Goal: Information Seeking & Learning: Learn about a topic

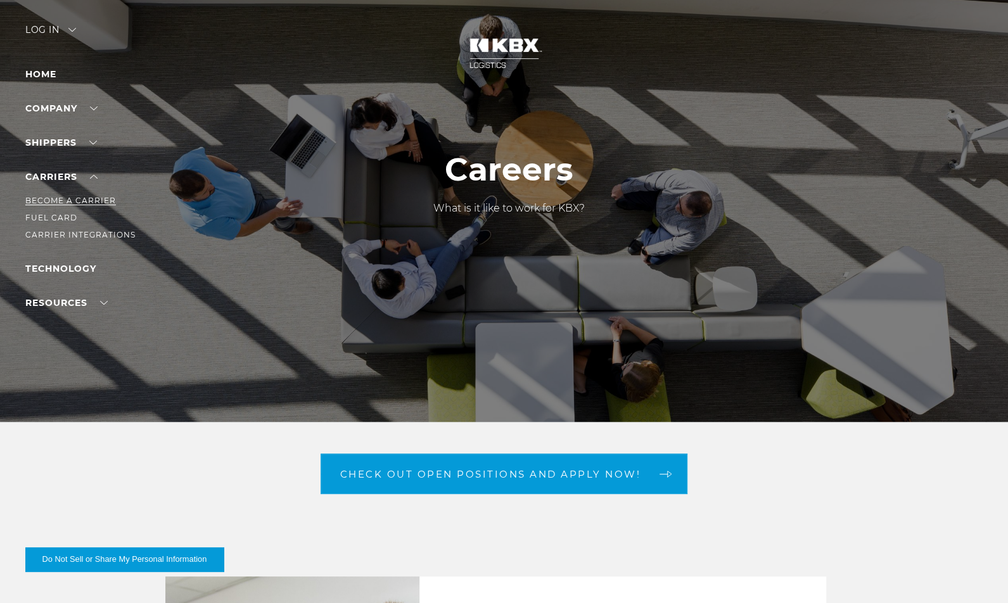
click at [65, 205] on link "Become a Carrier" at bounding box center [70, 201] width 91 height 10
click at [59, 154] on link "Careers" at bounding box center [46, 149] width 42 height 10
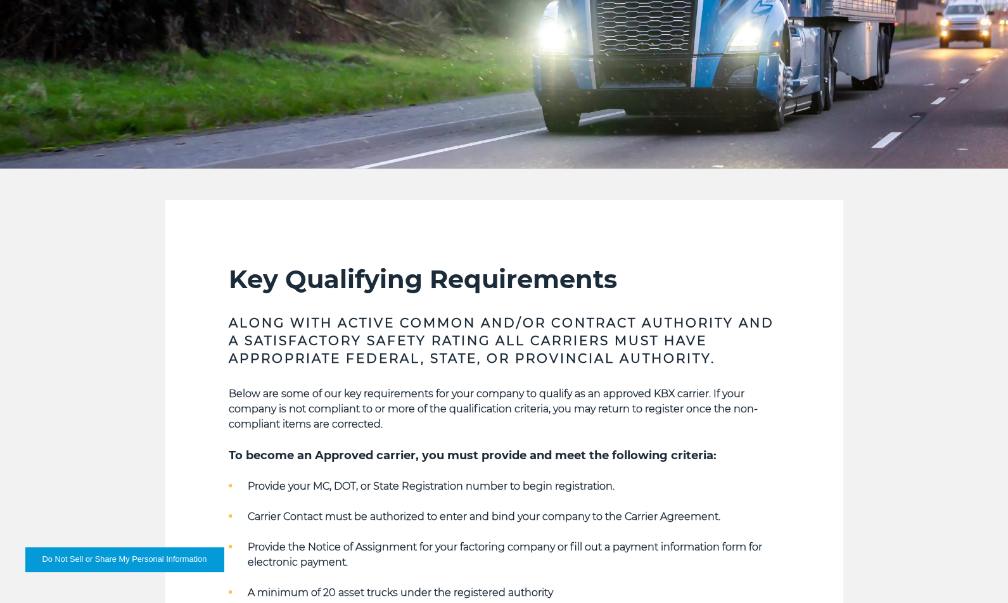
scroll to position [507, 0]
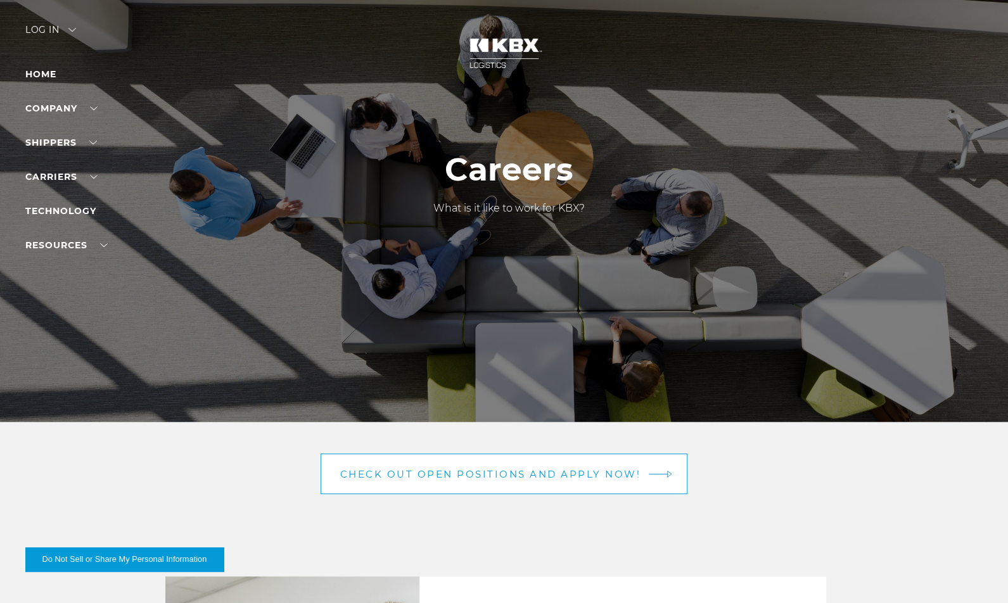
click at [452, 470] on span "Check out open positions and apply now!" at bounding box center [490, 475] width 301 height 10
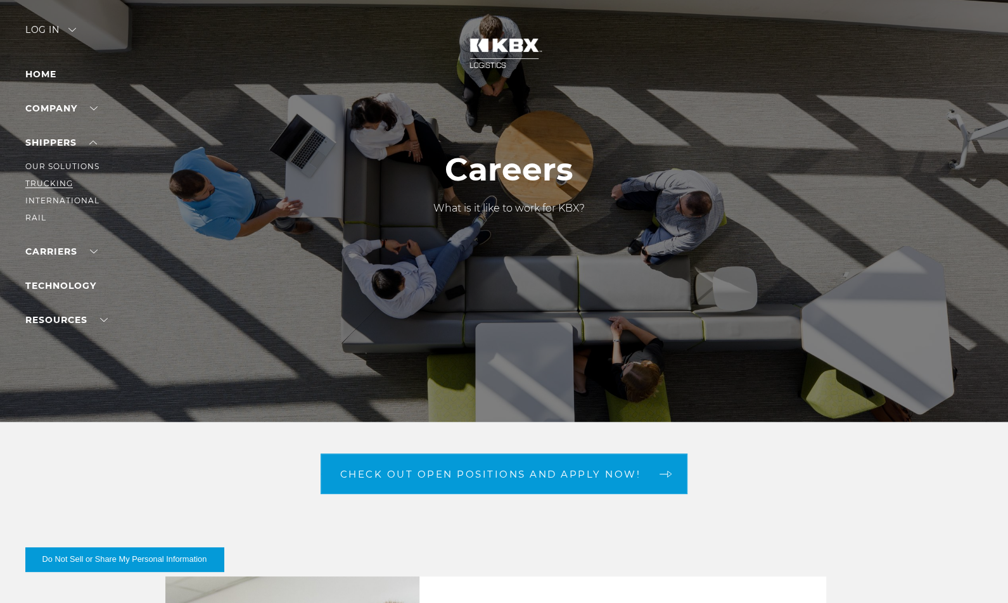
click at [59, 188] on link "Trucking" at bounding box center [49, 184] width 48 height 10
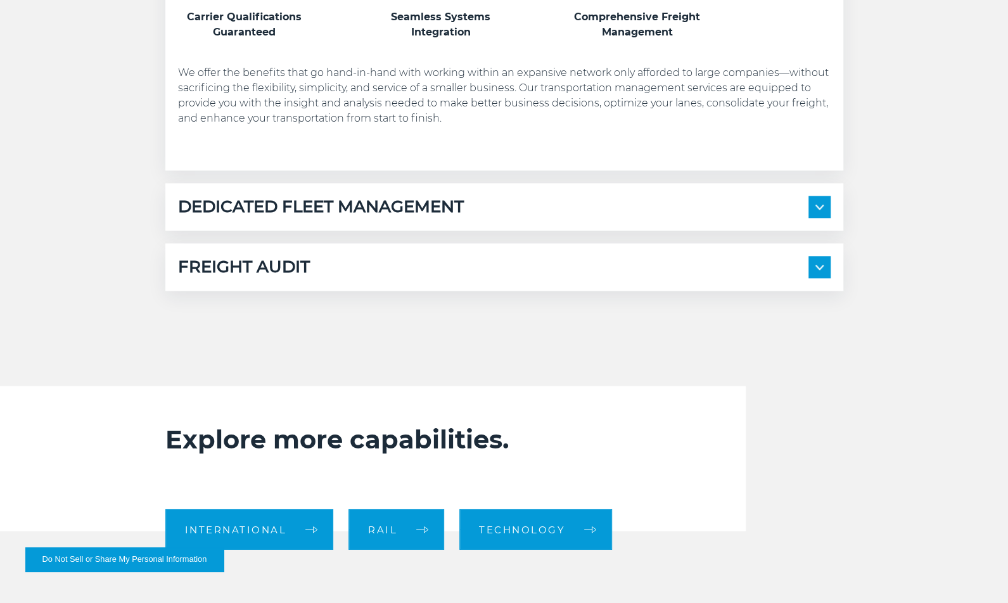
scroll to position [951, 0]
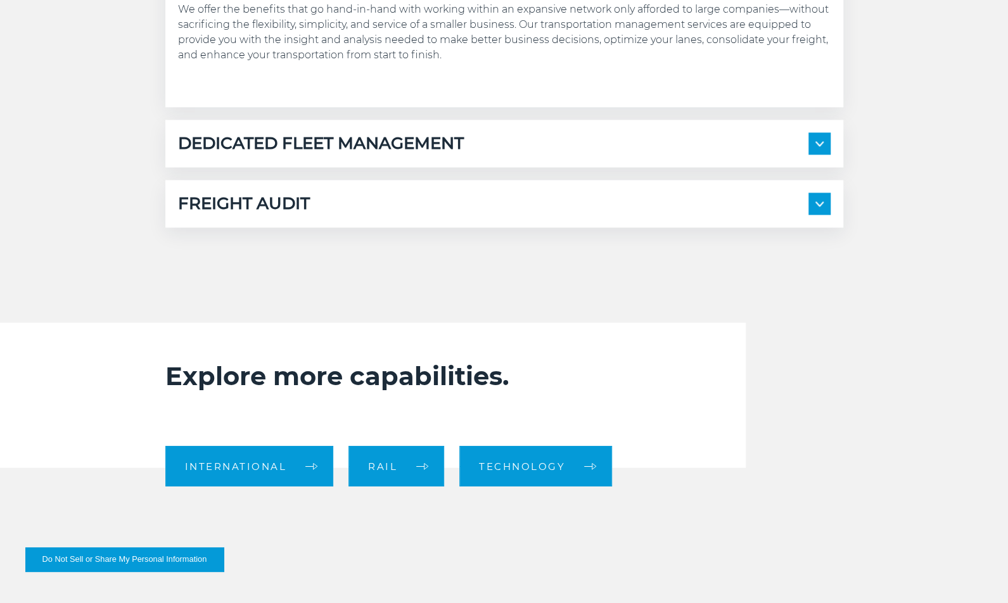
click at [824, 146] on img at bounding box center [820, 143] width 8 height 5
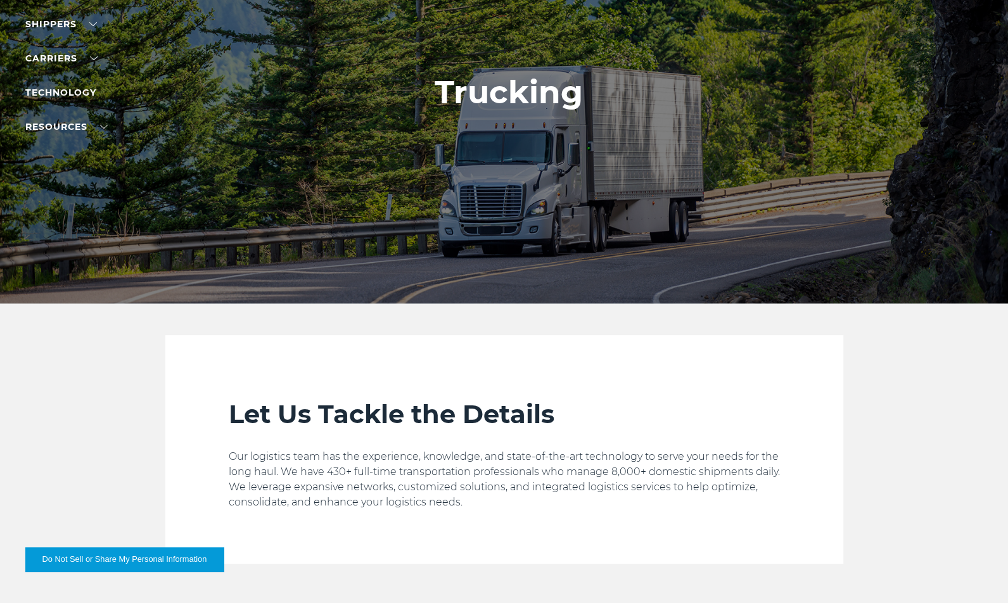
scroll to position [0, 0]
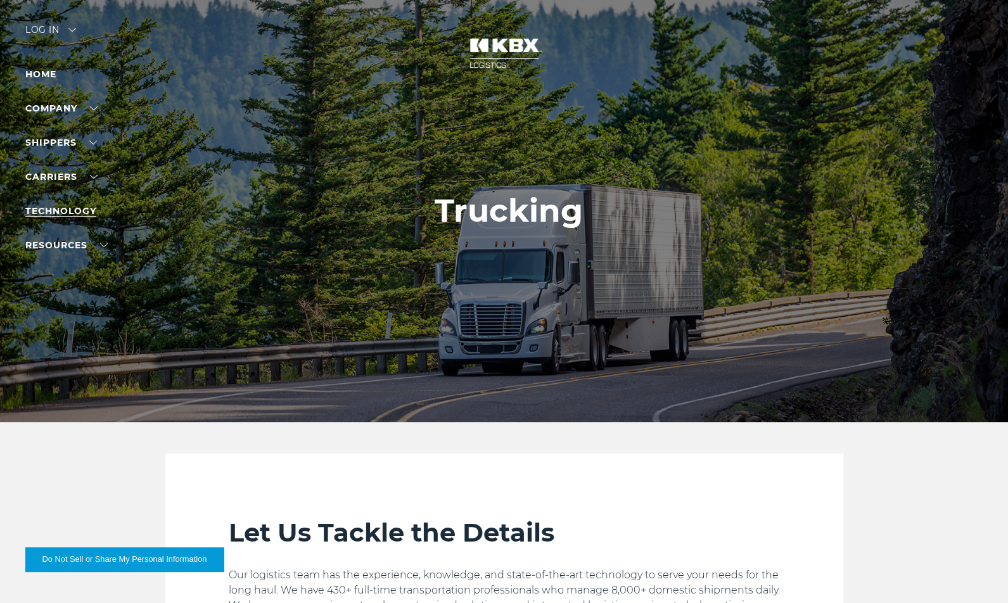
click at [65, 217] on link "Technology" at bounding box center [60, 210] width 71 height 11
